Goal: Task Accomplishment & Management: Manage account settings

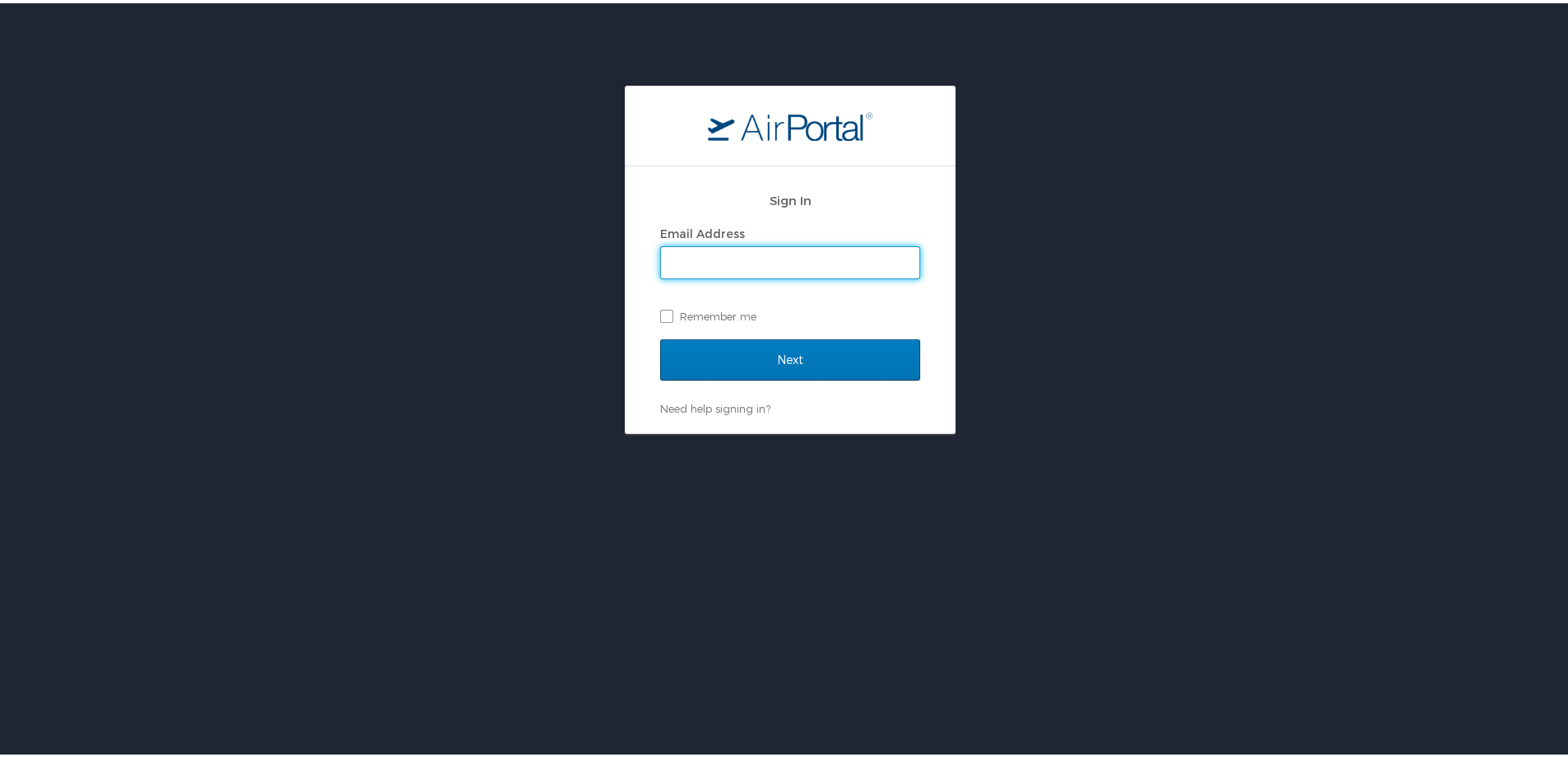
type input "kmiller@aurhomes.com"
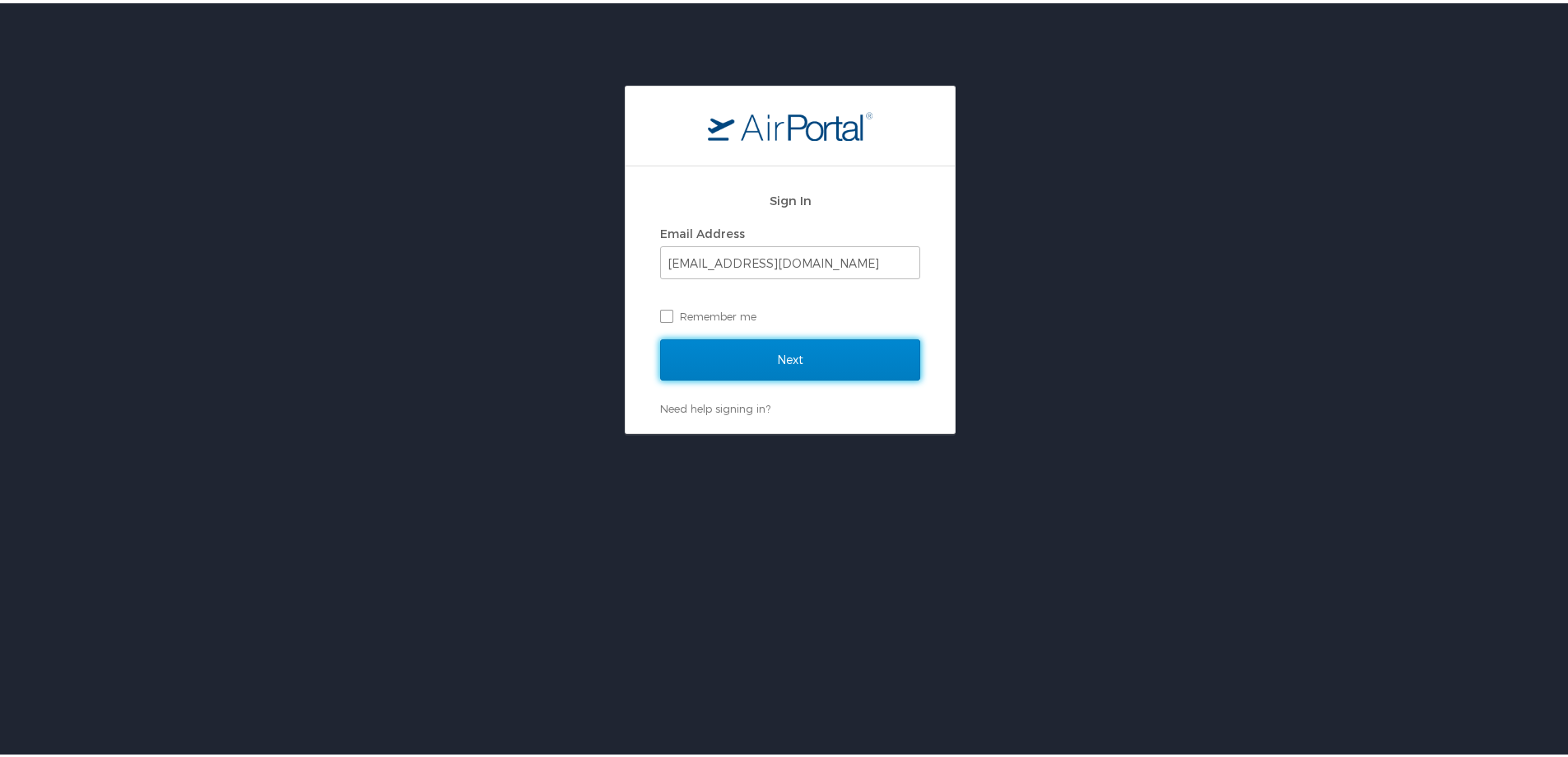
click at [778, 348] on input "Next" at bounding box center [790, 356] width 260 height 42
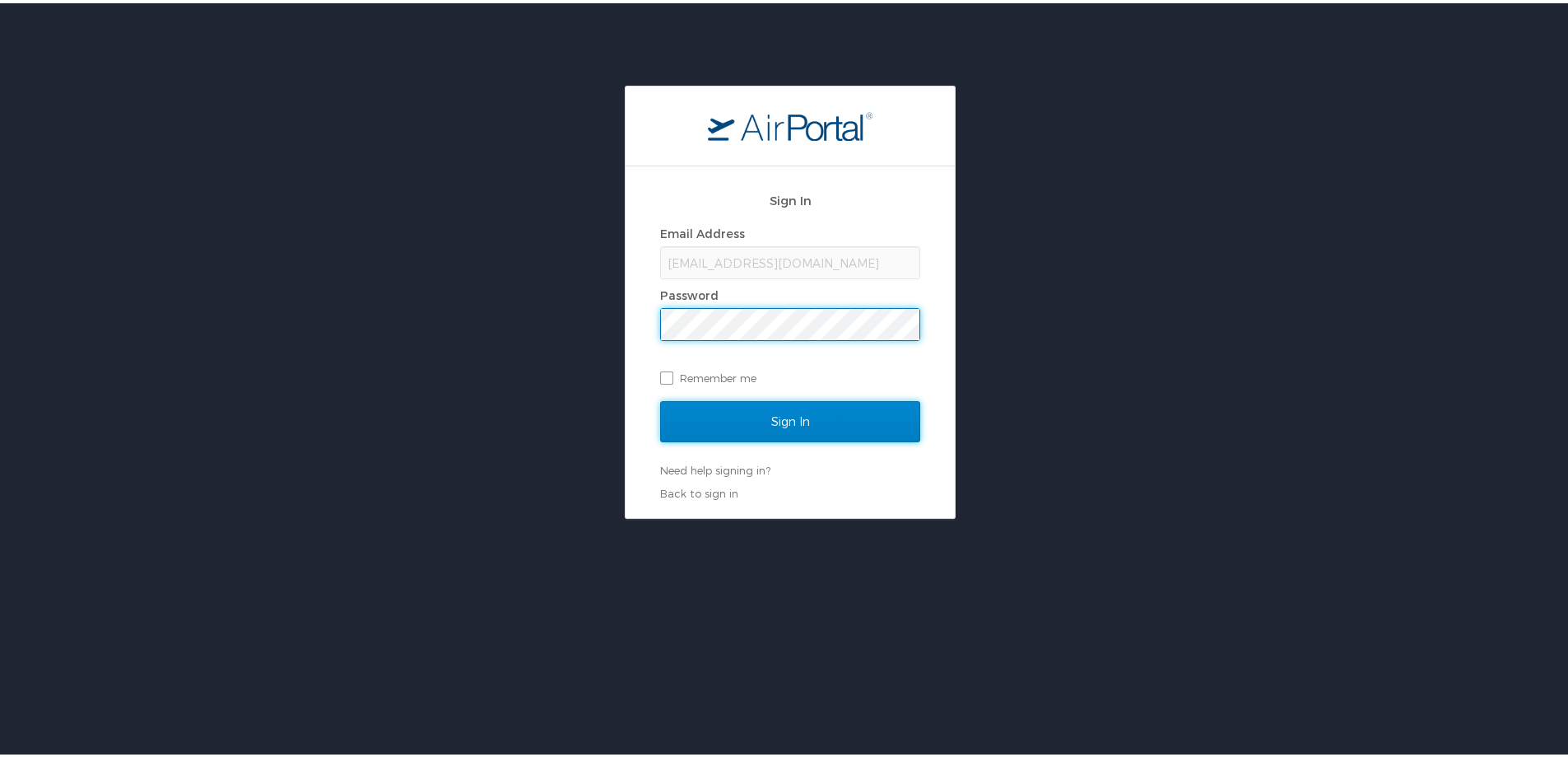
click at [753, 419] on input "Sign In" at bounding box center [790, 419] width 260 height 42
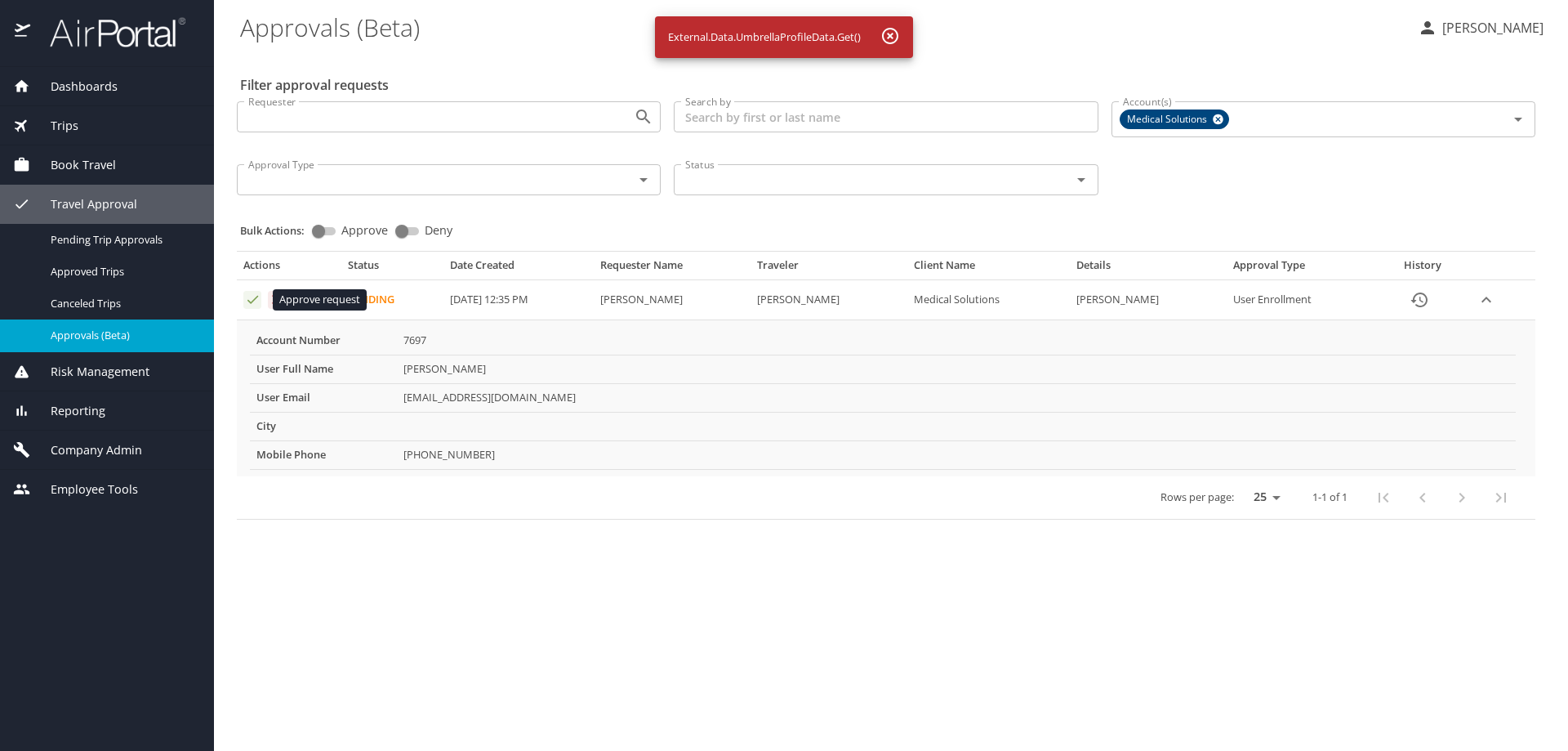
click at [252, 297] on icon "Approval table" at bounding box center [252, 299] width 15 height 15
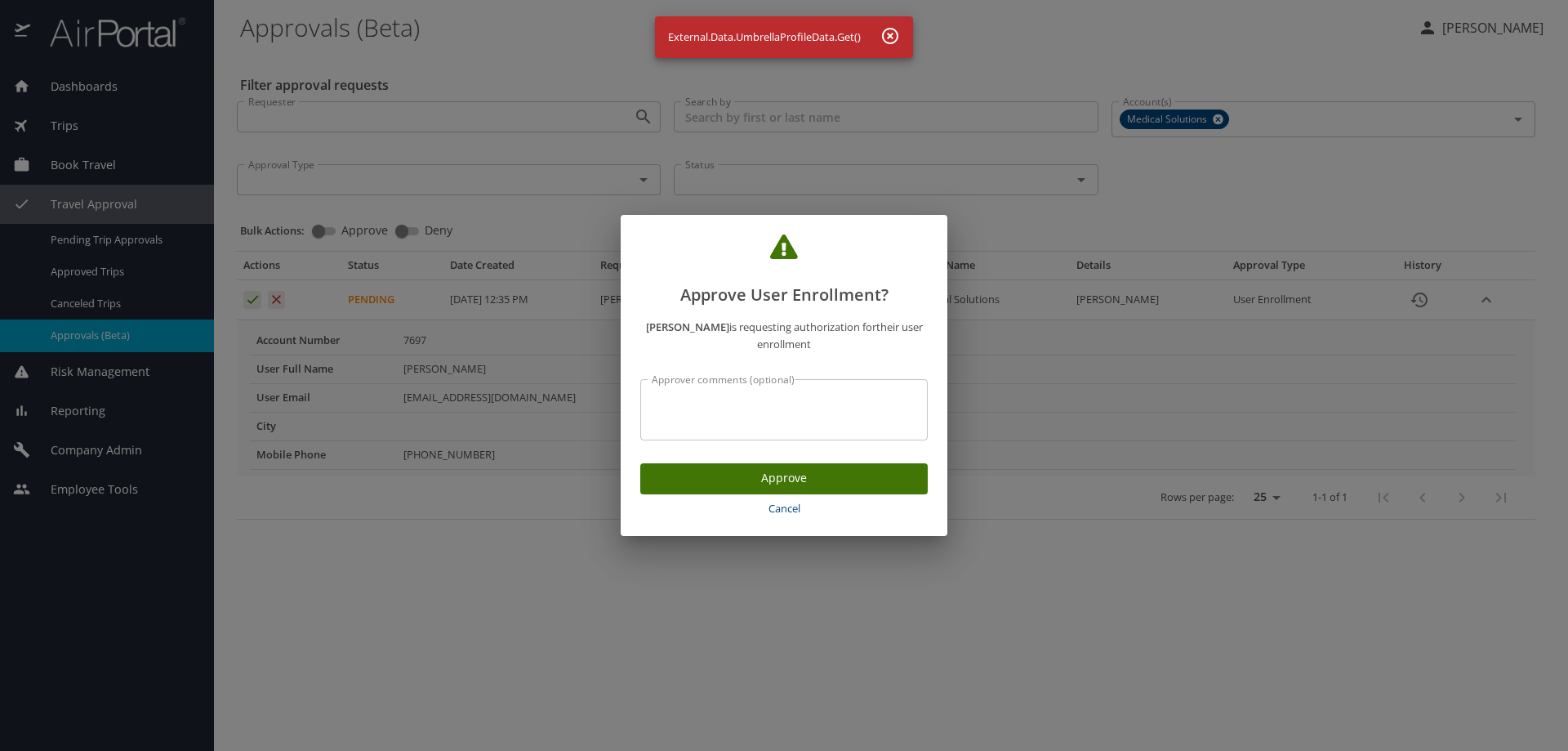
click at [695, 493] on button "Approve" at bounding box center [784, 478] width 287 height 31
